Goal: Use online tool/utility: Utilize a website feature to perform a specific function

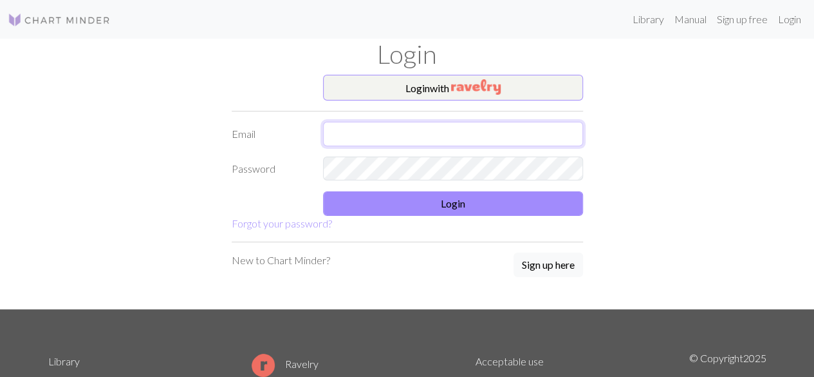
type input "[EMAIL_ADDRESS][DOMAIN_NAME]"
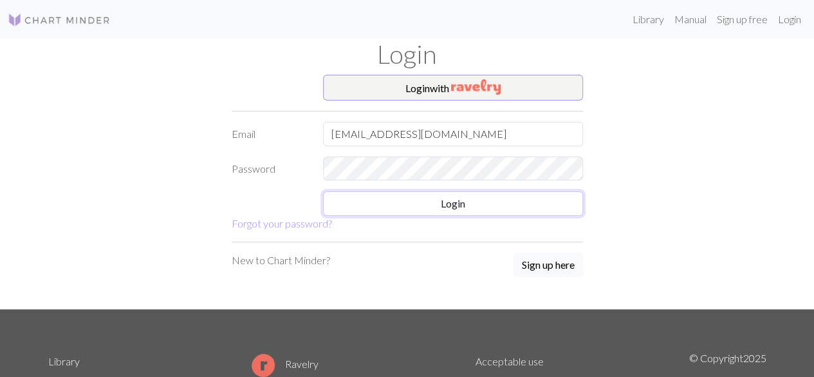
click at [422, 210] on button "Login" at bounding box center [453, 203] width 260 height 24
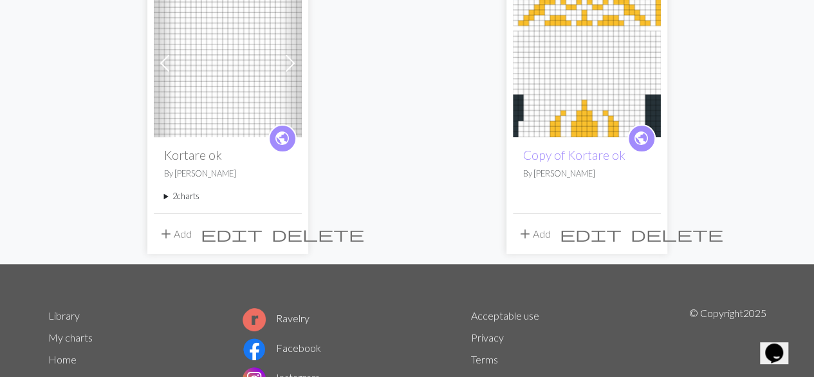
scroll to position [145, 0]
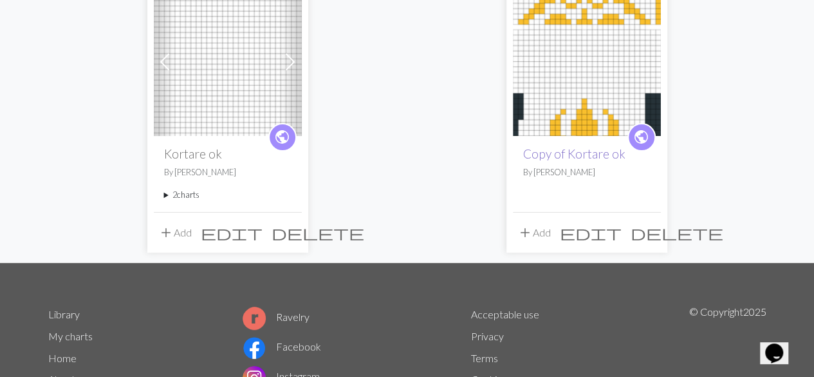
click at [604, 159] on link "Copy of Kortare ok" at bounding box center [574, 153] width 102 height 15
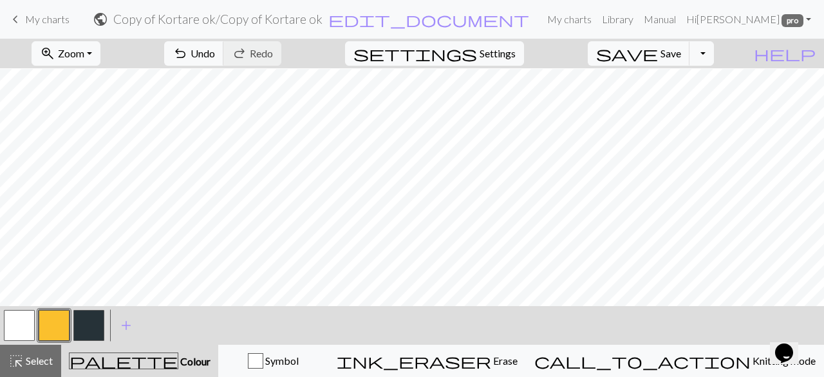
scroll to position [138, 0]
click at [82, 321] on button "button" at bounding box center [88, 325] width 31 height 31
click at [98, 330] on button "button" at bounding box center [88, 325] width 31 height 31
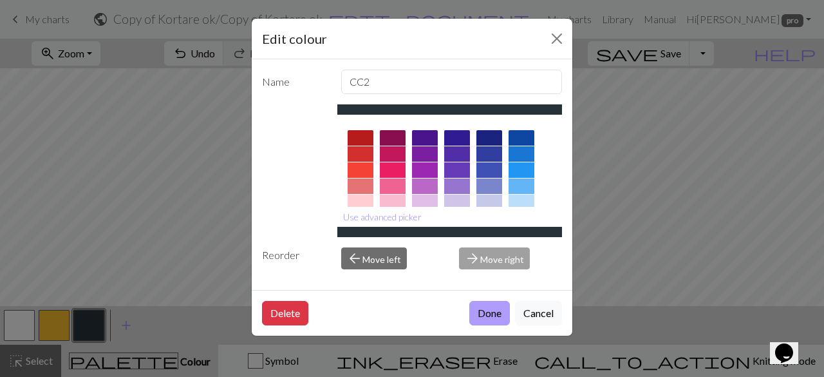
click at [498, 310] on button "Done" at bounding box center [489, 313] width 41 height 24
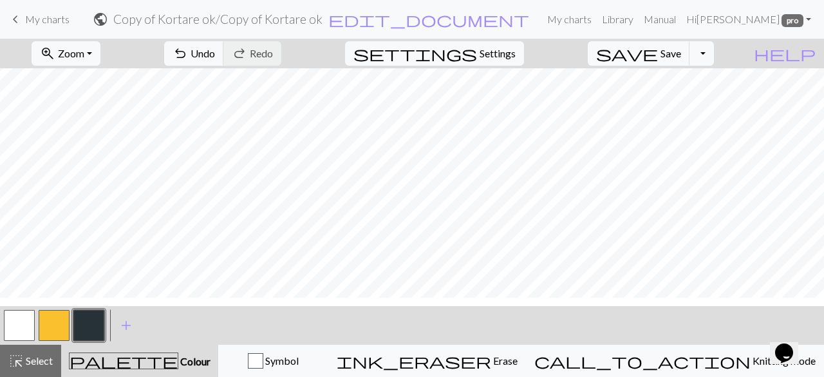
scroll to position [0, 0]
click at [19, 332] on button "button" at bounding box center [19, 325] width 31 height 31
click at [658, 49] on span "save" at bounding box center [627, 53] width 62 height 18
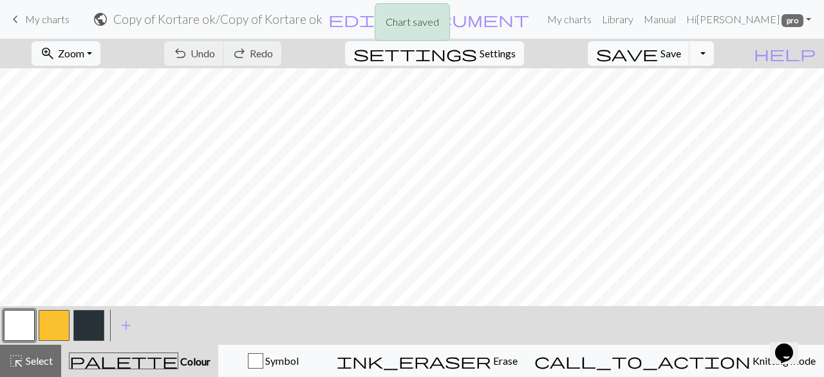
click at [84, 330] on button "button" at bounding box center [88, 325] width 31 height 31
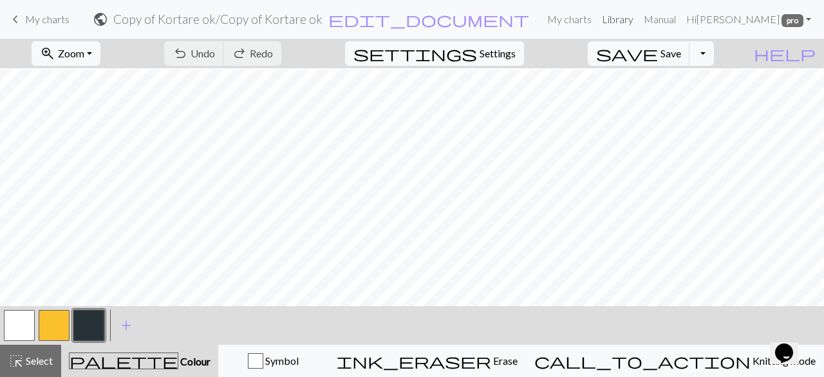
scroll to position [1, 0]
click at [32, 333] on button "button" at bounding box center [19, 325] width 31 height 31
click at [77, 329] on button "button" at bounding box center [88, 325] width 31 height 31
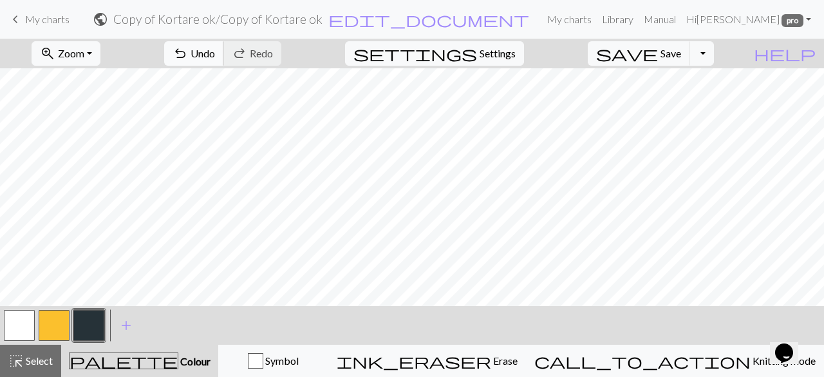
click at [215, 56] on span "Undo" at bounding box center [203, 53] width 24 height 12
click at [17, 329] on button "button" at bounding box center [19, 325] width 31 height 31
click at [84, 328] on button "button" at bounding box center [88, 325] width 31 height 31
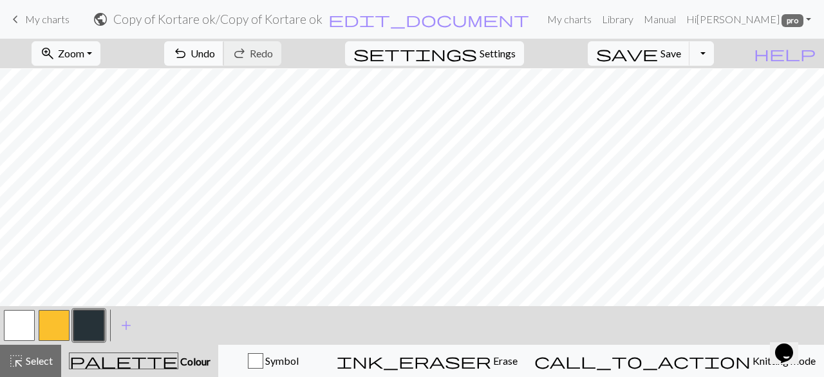
scroll to position [27, 0]
click at [71, 321] on div at bounding box center [54, 325] width 35 height 35
click at [89, 324] on button "button" at bounding box center [88, 325] width 31 height 31
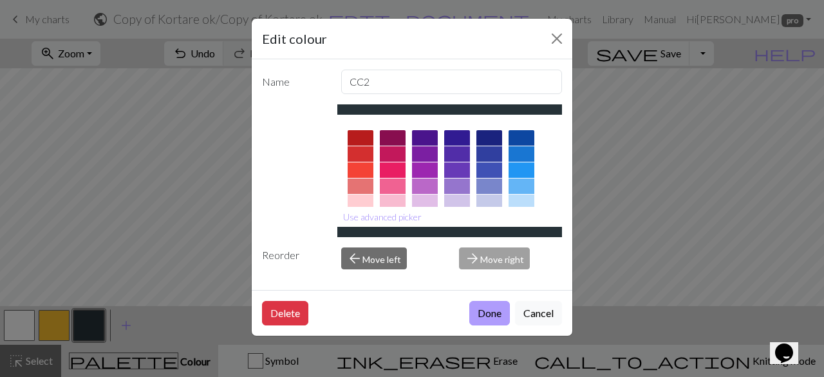
click at [494, 306] on button "Done" at bounding box center [489, 313] width 41 height 24
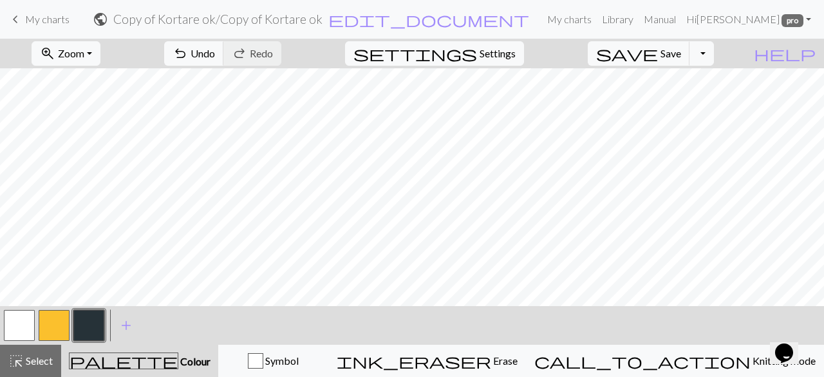
click at [19, 317] on button "button" at bounding box center [19, 325] width 31 height 31
click at [28, 321] on button "button" at bounding box center [19, 325] width 31 height 31
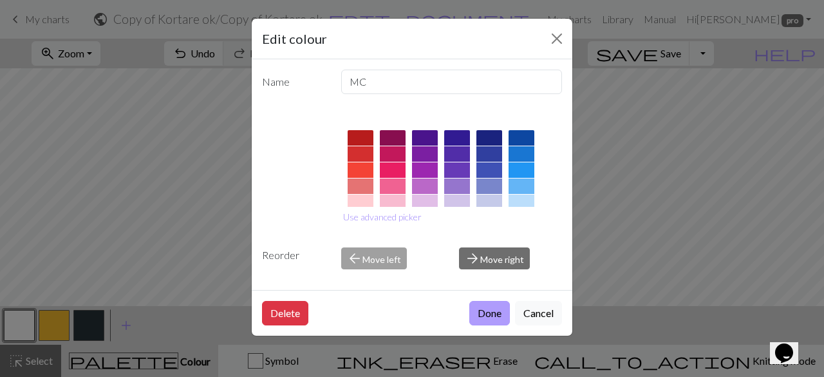
click at [495, 312] on button "Done" at bounding box center [489, 313] width 41 height 24
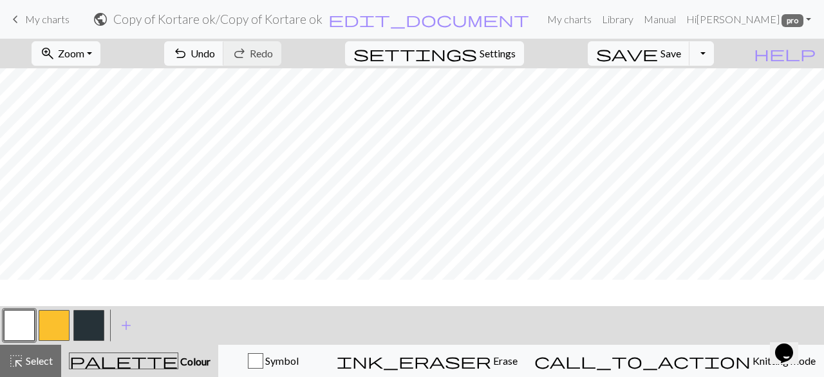
scroll to position [0, 0]
click at [85, 328] on button "button" at bounding box center [88, 325] width 31 height 31
click at [188, 52] on span "undo" at bounding box center [180, 53] width 15 height 18
drag, startPoint x: 31, startPoint y: 337, endPoint x: 16, endPoint y: 328, distance: 17.3
click at [16, 328] on button "button" at bounding box center [19, 325] width 31 height 31
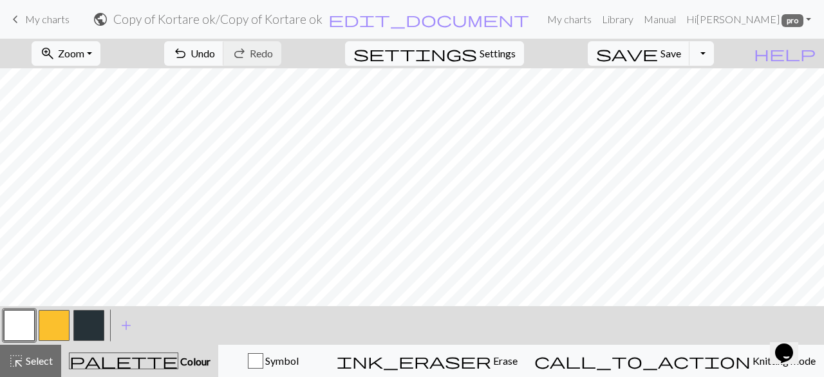
click at [99, 318] on button "button" at bounding box center [88, 325] width 31 height 31
